Goal: Communication & Community: Ask a question

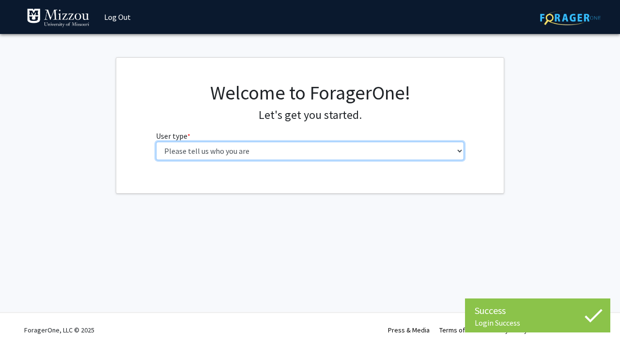
click at [338, 152] on select "Please tell us who you are Undergraduate Student Master's Student Doctoral Cand…" at bounding box center [310, 151] width 309 height 18
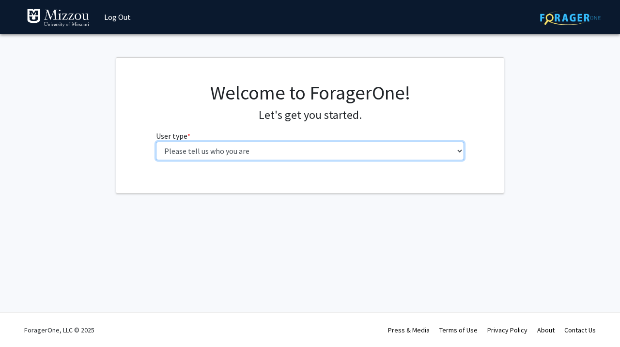
click at [364, 154] on select "Please tell us who you are Undergraduate Student Master's Student Doctoral Cand…" at bounding box center [310, 151] width 309 height 18
select select "1: undergrad"
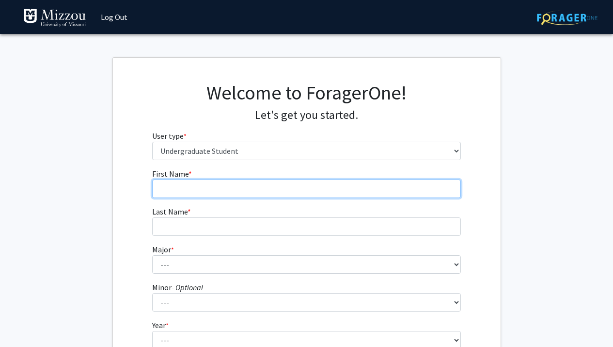
click at [324, 190] on input "First Name * required" at bounding box center [306, 188] width 309 height 18
type input "Jenna"
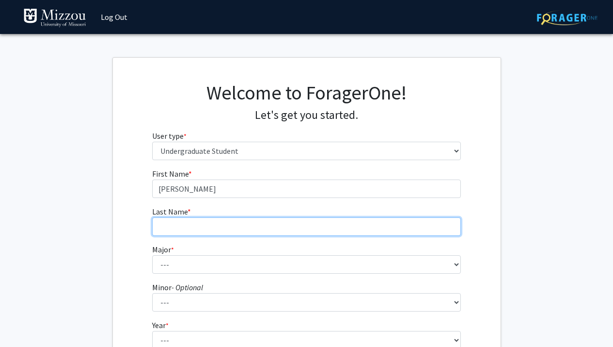
type input "l"
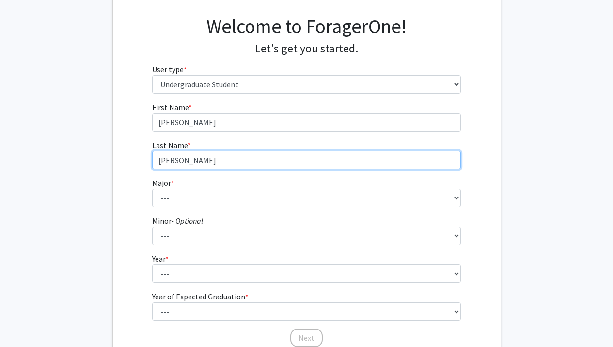
scroll to position [124, 0]
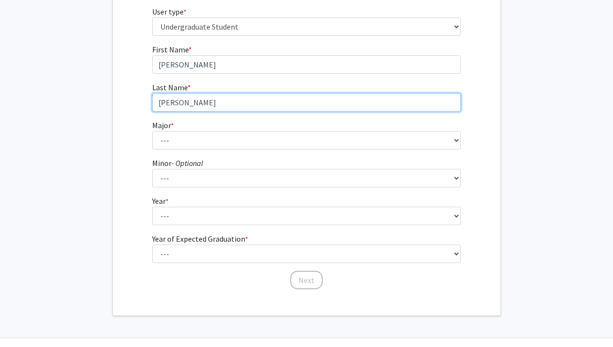
type input "Lawler"
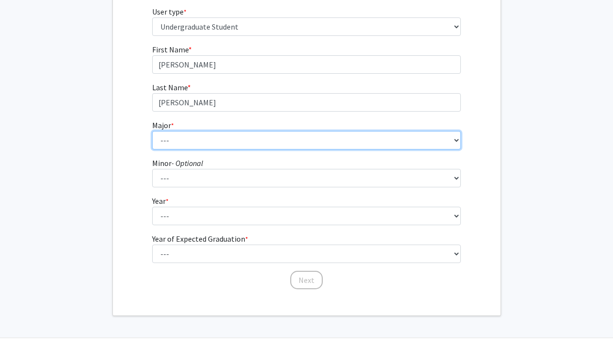
click at [258, 141] on select "--- Agribusiness Management Agricultural Education Agricultural Education: Comm…" at bounding box center [306, 140] width 309 height 18
select select "135: 2628"
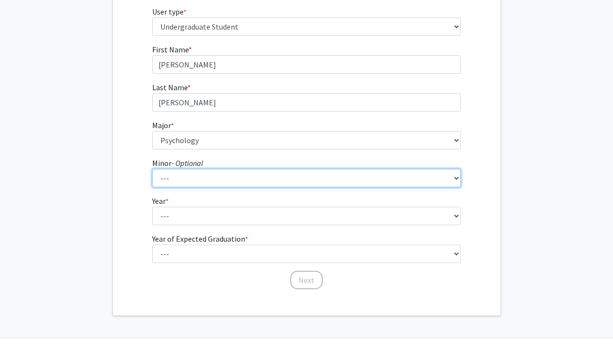
click at [254, 174] on select "--- Accountancy Aerospace Engineering Aerospace Studies Agribusiness Management…" at bounding box center [306, 178] width 309 height 18
click at [334, 180] on select "--- Accountancy Aerospace Engineering Aerospace Studies Agribusiness Management…" at bounding box center [306, 178] width 309 height 18
click at [268, 182] on select "--- Accountancy Aerospace Engineering Aerospace Studies Agribusiness Management…" at bounding box center [306, 178] width 309 height 18
select select "52: 2008"
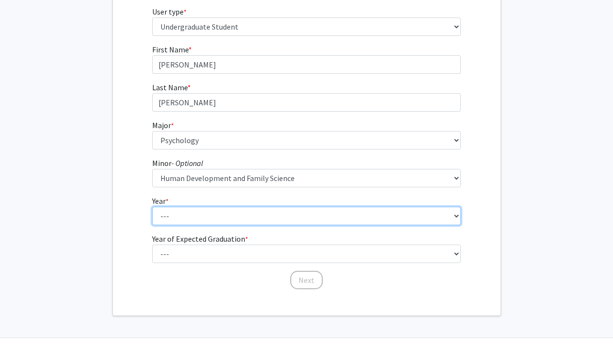
click at [295, 215] on select "--- First-year Sophomore Junior Senior Postbaccalaureate Certificate" at bounding box center [306, 216] width 309 height 18
select select "4: senior"
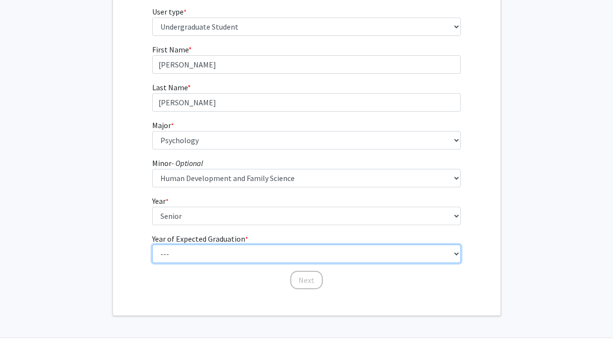
click at [256, 253] on select "--- 2025 2026 2027 2028 2029 2030 2031 2032 2033 2034" at bounding box center [306, 253] width 309 height 18
select select "2: 2026"
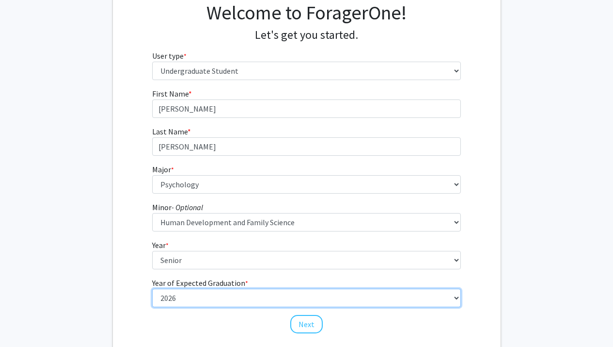
scroll to position [84, 0]
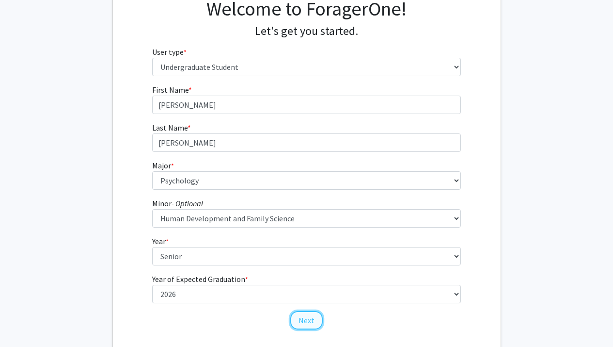
click at [303, 327] on button "Next" at bounding box center [306, 320] width 32 height 18
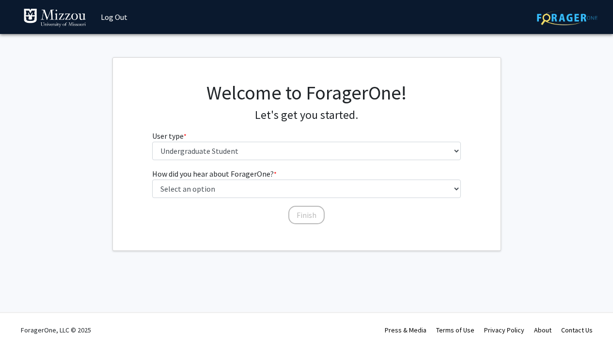
scroll to position [0, 0]
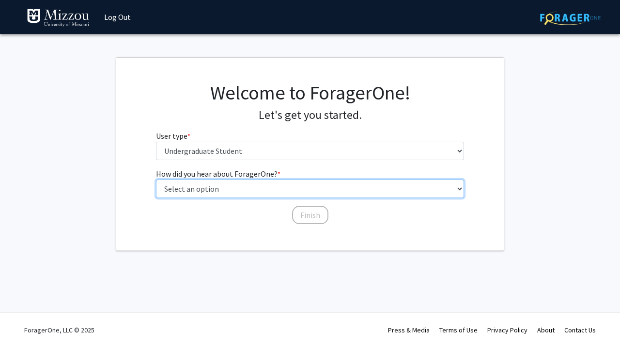
click at [365, 182] on select "Select an option Peer/student recommendation Faculty/staff recommendation Unive…" at bounding box center [310, 188] width 309 height 18
select select "2: faculty_recommendation"
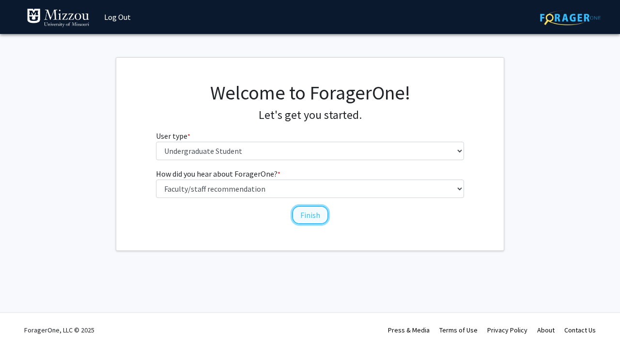
click at [313, 213] on button "Finish" at bounding box center [310, 215] width 36 height 18
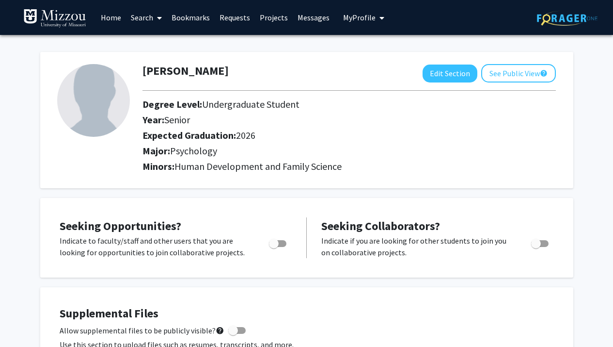
click at [149, 11] on link "Search" at bounding box center [146, 17] width 41 height 34
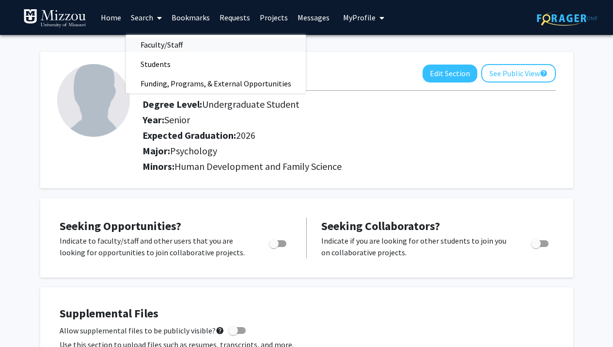
click at [168, 45] on span "Faculty/Staff" at bounding box center [161, 44] width 71 height 19
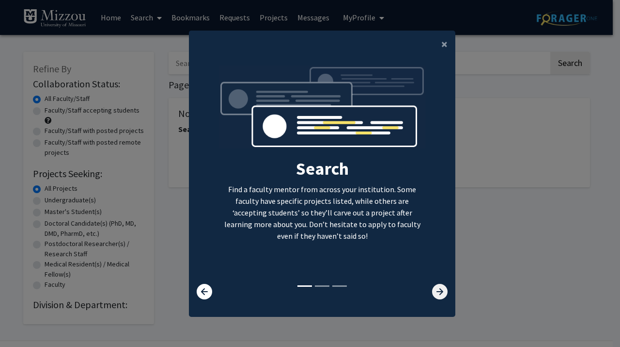
click at [433, 292] on icon at bounding box center [440, 292] width 16 height 16
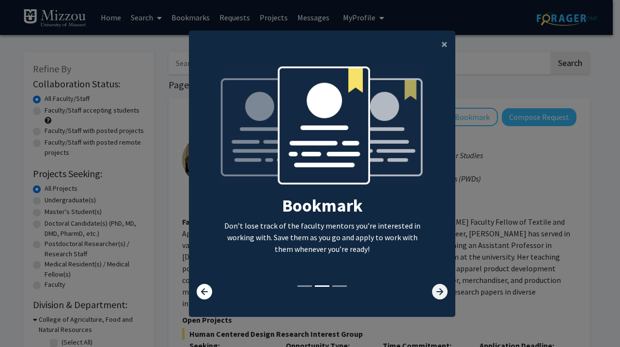
click at [434, 291] on icon at bounding box center [440, 292] width 16 height 16
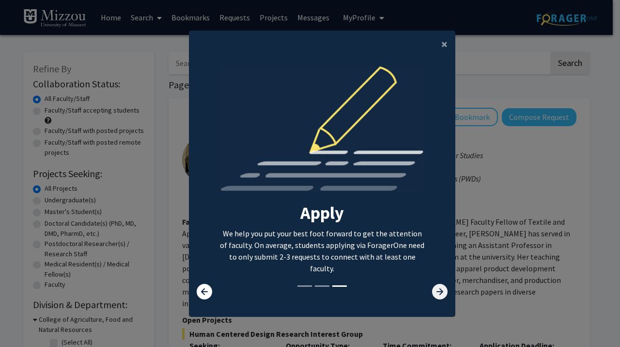
click at [434, 291] on icon at bounding box center [440, 292] width 16 height 16
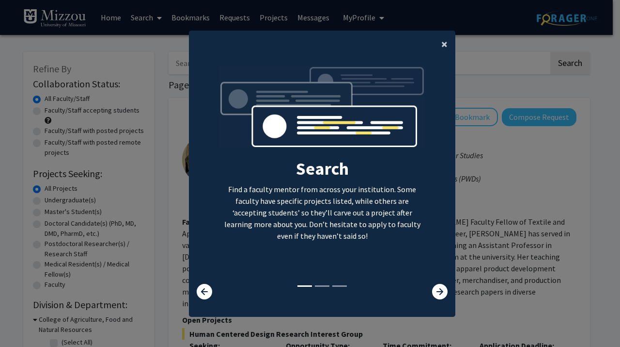
click at [443, 42] on span "×" at bounding box center [445, 43] width 6 height 15
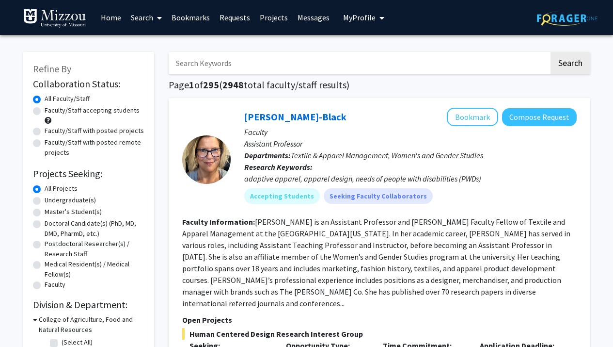
click at [314, 63] on input "Search Keywords" at bounding box center [359, 63] width 381 height 22
type input "Dr. Ellis-Kalton"
click at [551, 52] on button "Search" at bounding box center [571, 63] width 40 height 22
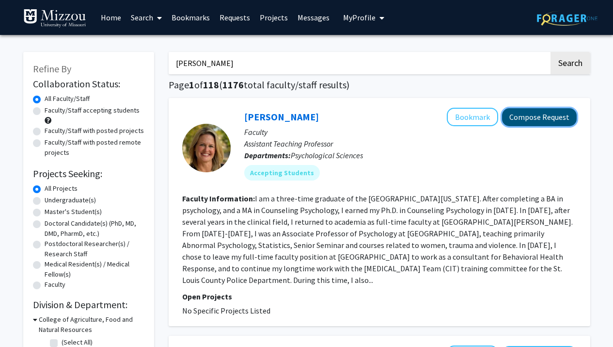
click at [532, 113] on button "Compose Request" at bounding box center [539, 117] width 75 height 18
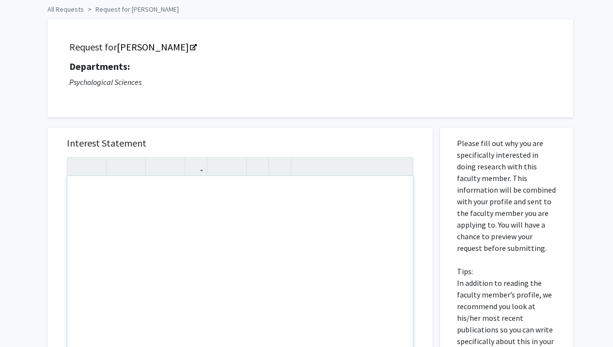
scroll to position [38, 0]
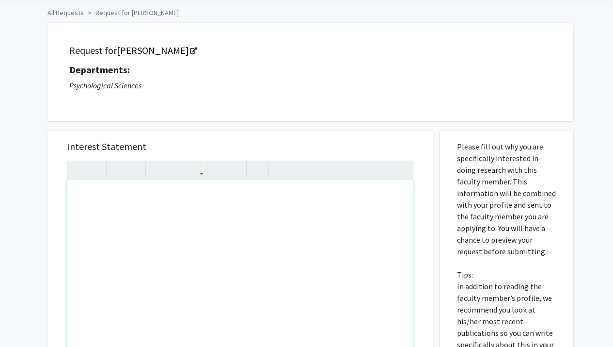
click at [159, 231] on div "Note to users with screen readers: Please press Alt+0 or Option+0 to deactivate…" at bounding box center [240, 290] width 346 height 222
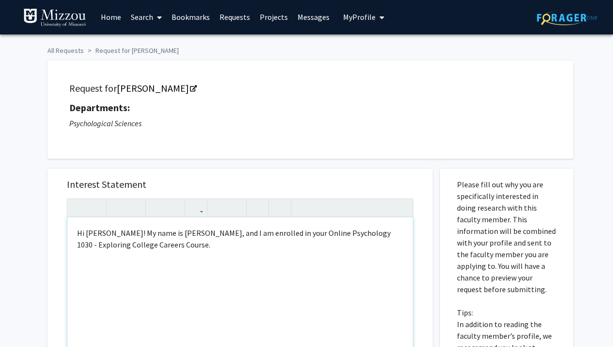
scroll to position [0, 0]
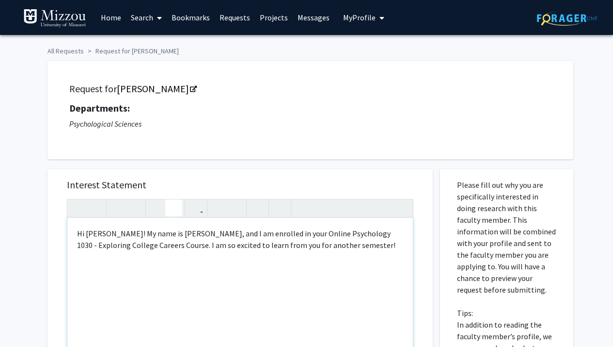
type textarea "Hi Dr. Ellis-Kalton! My name is Jenna Lawler, and I am enrolled in your Online …"
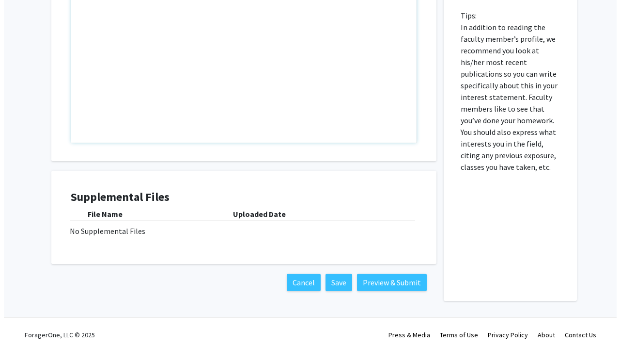
scroll to position [302, 0]
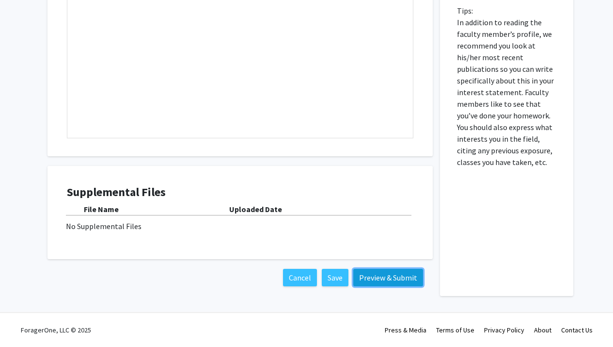
click at [403, 271] on button "Preview & Submit" at bounding box center [388, 277] width 70 height 17
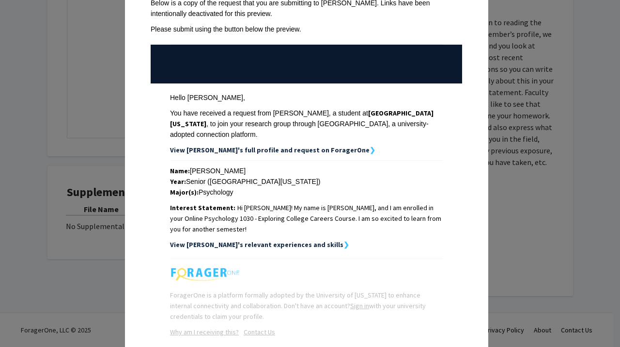
scroll to position [94, 0]
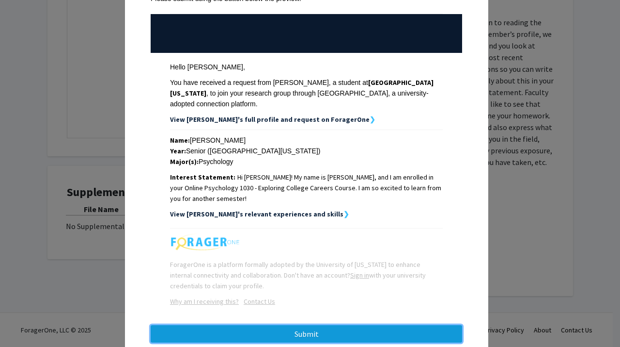
click at [327, 325] on button "Submit" at bounding box center [307, 333] width 312 height 17
